Goal: Information Seeking & Learning: Learn about a topic

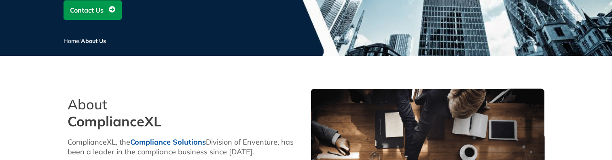
scroll to position [243, 0]
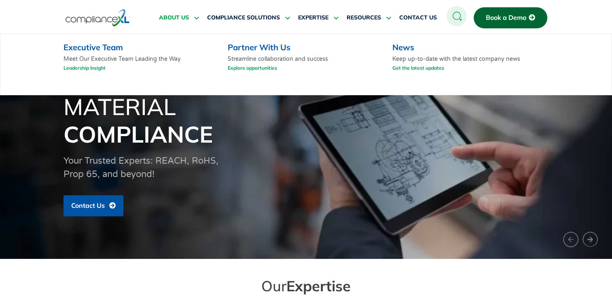
click at [178, 19] on span "ABOUT US" at bounding box center [174, 17] width 30 height 7
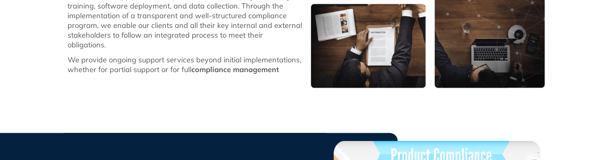
scroll to position [28, 0]
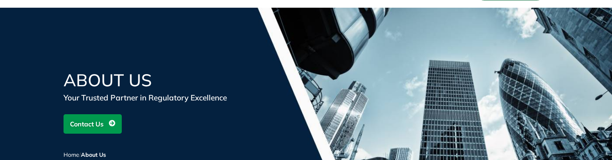
click at [263, 143] on div "About Us Your Trusted Partner in Regulatory Excellence Contact Us Home / About …" at bounding box center [307, 121] width 486 height 98
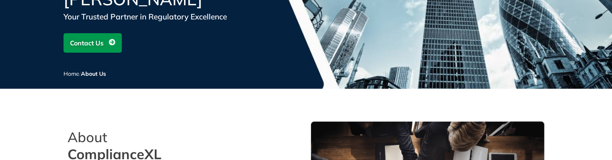
scroll to position [149, 0]
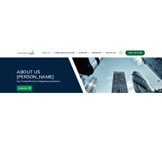
scroll to position [0, 0]
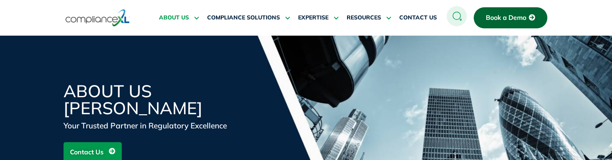
click at [0, 0] on h1 "About Us nagesh" at bounding box center [0, 0] width 0 height 0
drag, startPoint x: 172, startPoint y: 48, endPoint x: 138, endPoint y: 52, distance: 34.2
click at [0, 0] on h1 "About Us nagesh" at bounding box center [0, 0] width 0 height 0
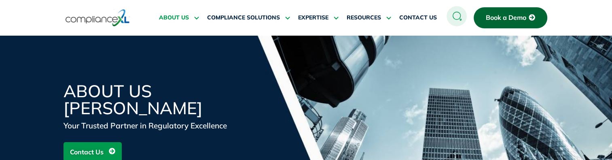
click at [0, 0] on h1 "About Us nagesh" at bounding box center [0, 0] width 0 height 0
drag, startPoint x: 138, startPoint y: 52, endPoint x: 193, endPoint y: 52, distance: 55.4
click at [0, 0] on h1 "About Us nagesh" at bounding box center [0, 0] width 0 height 0
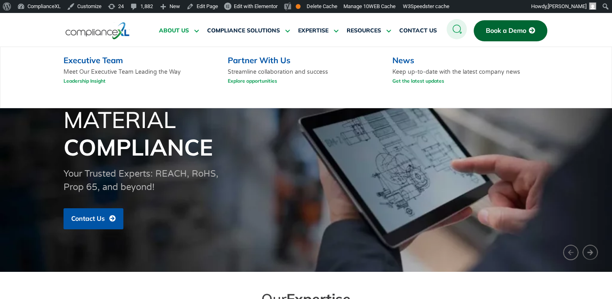
click at [171, 30] on span "ABOUT US" at bounding box center [174, 30] width 30 height 7
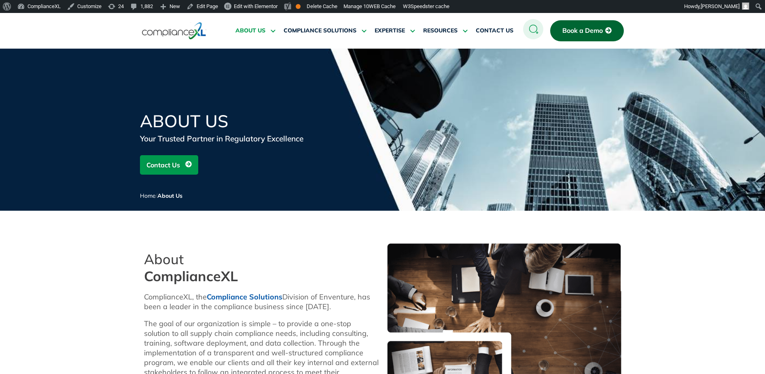
drag, startPoint x: 212, startPoint y: 71, endPoint x: 473, endPoint y: 123, distance: 265.9
click at [473, 123] on div "About Us Your Trusted Partner in Regulatory Excellence Contact Us Home / About …" at bounding box center [383, 162] width 486 height 98
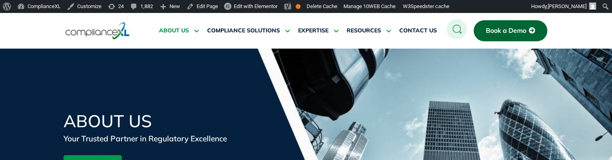
click at [0, 0] on h1 "About Us" at bounding box center [0, 0] width 0 height 0
click at [159, 122] on h1 "About Us1" at bounding box center [161, 121] width 194 height 17
click at [160, 122] on h1 "About Us1" at bounding box center [161, 121] width 194 height 17
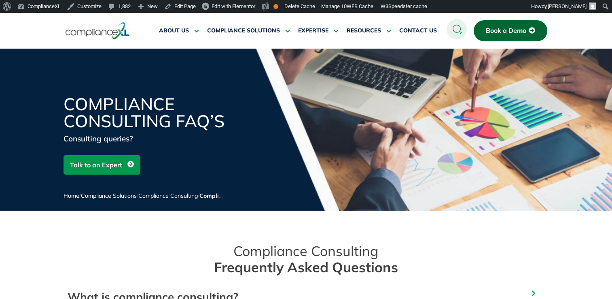
click at [505, 32] on span "Book a Demo" at bounding box center [506, 30] width 40 height 7
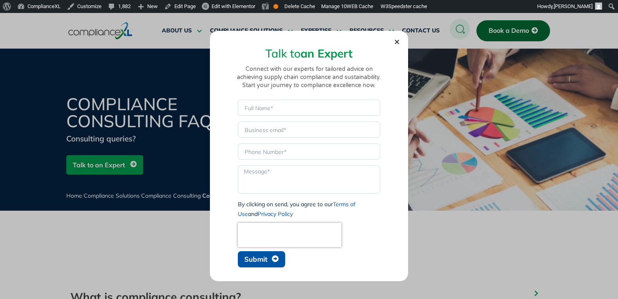
click at [399, 42] on icon "Close" at bounding box center [397, 42] width 6 height 6
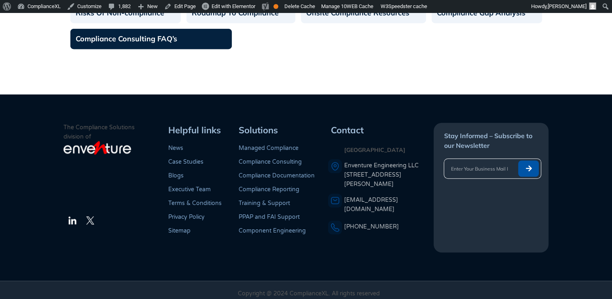
scroll to position [502, 0]
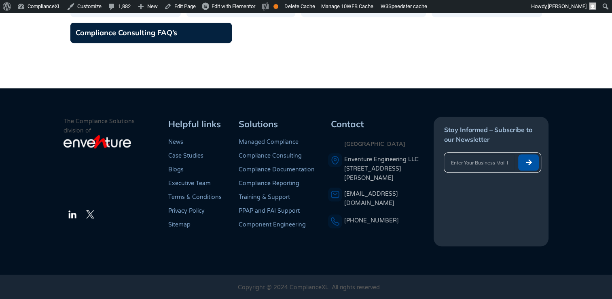
click at [484, 161] on input "email" at bounding box center [479, 162] width 70 height 16
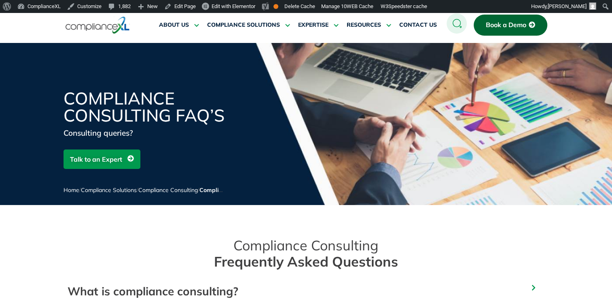
scroll to position [0, 0]
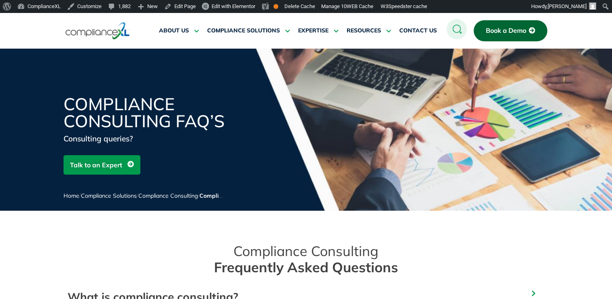
click at [522, 33] on span "Book a Demo" at bounding box center [506, 30] width 40 height 7
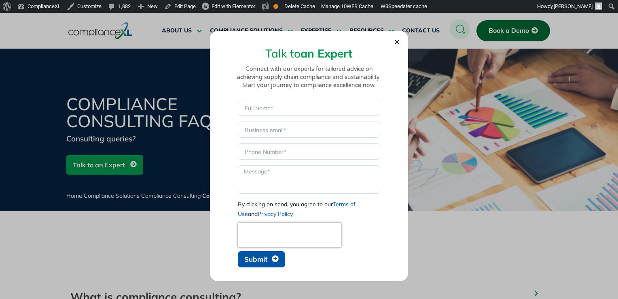
click at [395, 40] on icon "Close" at bounding box center [397, 42] width 6 height 6
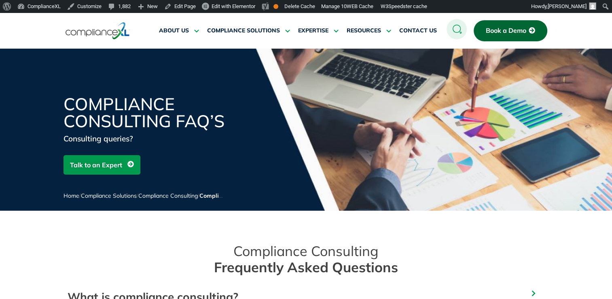
click at [459, 30] on circle at bounding box center [457, 29] width 20 height 20
drag, startPoint x: 459, startPoint y: 30, endPoint x: 455, endPoint y: 29, distance: 4.5
click at [455, 29] on circle at bounding box center [457, 29] width 20 height 20
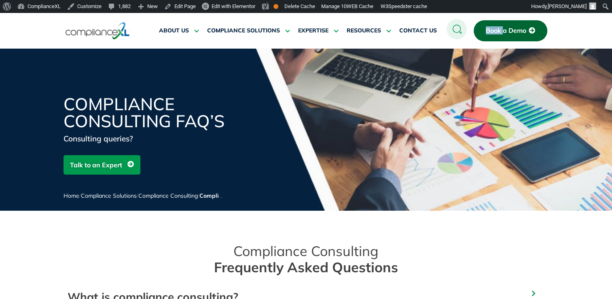
click at [455, 29] on circle at bounding box center [457, 29] width 20 height 20
click at [452, 29] on circle at bounding box center [457, 29] width 20 height 20
click at [439, 28] on ul "ABOUT US Executive Team Meet Our Executive Team Leading the Way Leadership Insi…" at bounding box center [298, 30] width 289 height 19
click at [448, 22] on icon at bounding box center [457, 29] width 20 height 20
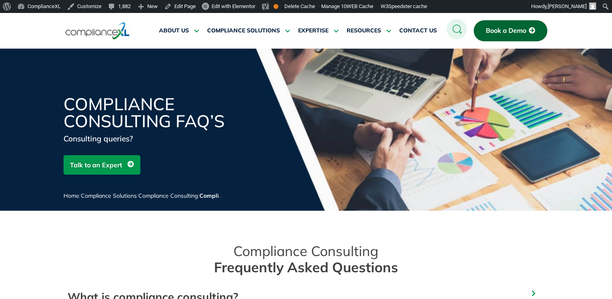
click at [446, 20] on div at bounding box center [456, 30] width 21 height 23
click at [450, 19] on icon at bounding box center [457, 29] width 20 height 20
click at [453, 22] on circle at bounding box center [457, 29] width 20 height 20
